Goal: Use online tool/utility: Use online tool/utility

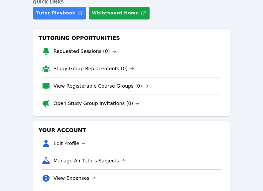
scroll to position [188, 0]
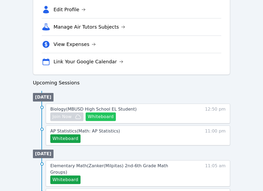
click at [106, 117] on button "Whiteboard" at bounding box center [101, 117] width 30 height 9
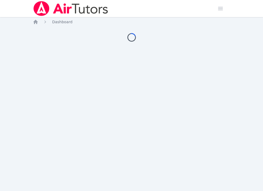
click at [165, 117] on div "Home Sessions Study Groups Students Messages 1 Open user menu [PERSON_NAME] Ope…" at bounding box center [131, 95] width 263 height 191
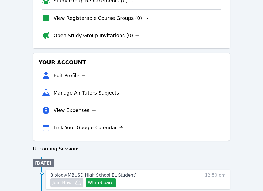
scroll to position [190, 0]
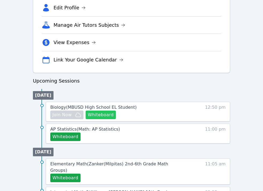
click at [100, 116] on button "Whiteboard" at bounding box center [101, 115] width 30 height 9
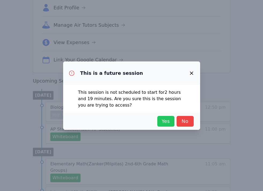
click at [160, 118] on span "Yes" at bounding box center [166, 121] width 12 height 7
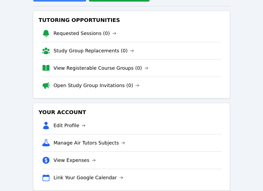
scroll to position [260, 0]
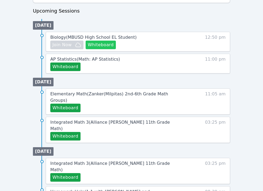
click at [101, 47] on button "Whiteboard" at bounding box center [101, 45] width 30 height 9
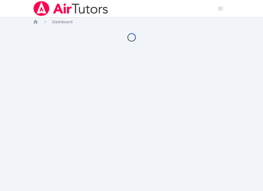
drag, startPoint x: 0, startPoint y: 0, endPoint x: 165, endPoint y: 122, distance: 204.9
click at [165, 122] on div "Home Sessions Study Groups Students Messages 1 Open user menu [PERSON_NAME] Ope…" at bounding box center [131, 95] width 263 height 191
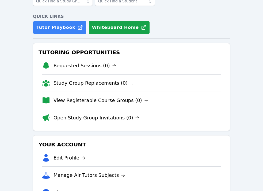
scroll to position [186, 0]
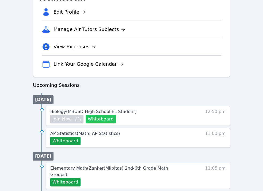
click at [103, 120] on button "Whiteboard" at bounding box center [101, 119] width 30 height 9
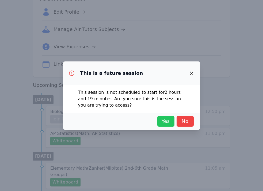
click at [165, 122] on span "Yes" at bounding box center [166, 121] width 12 height 7
